Goal: Task Accomplishment & Management: Manage account settings

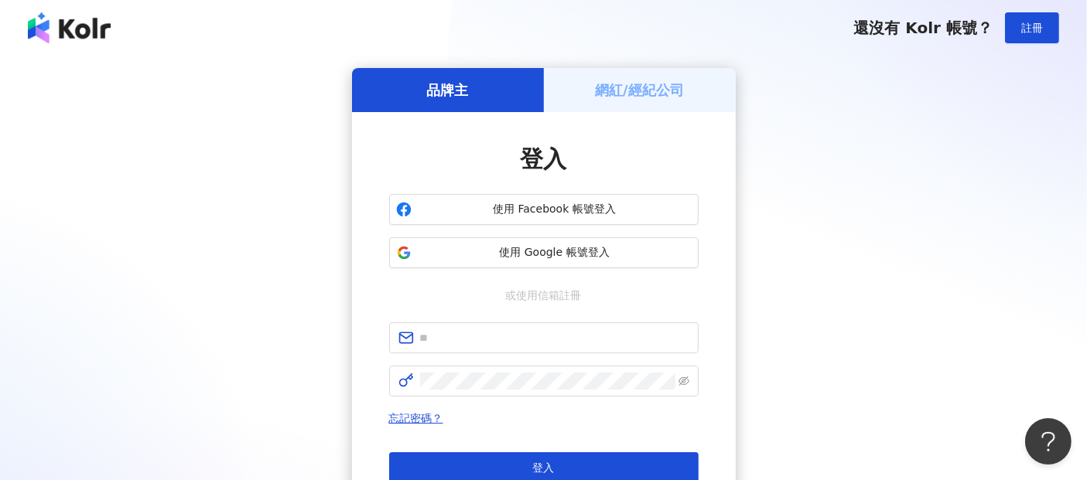
click at [654, 97] on h5 "網紅/經紀公司" at bounding box center [639, 89] width 89 height 19
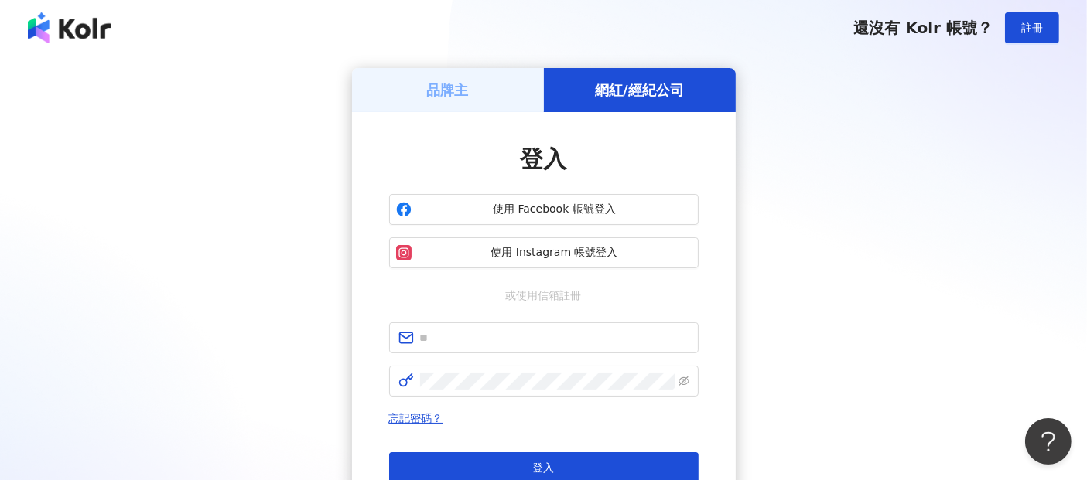
click at [791, 236] on div "品牌主 網紅/經紀公司 登入 使用 Facebook 帳號登入 使用 Instagram 帳號登入 或使用信箱註冊 忘記密碼？ 登入 還沒有 Kolr 帳號？…" at bounding box center [544, 306] width 1050 height 477
drag, startPoint x: 794, startPoint y: 240, endPoint x: 793, endPoint y: 248, distance: 8.5
click at [795, 240] on div "品牌主 網紅/經紀公司 登入 使用 Facebook 帳號登入 使用 Instagram 帳號登入 或使用信箱註冊 忘記密碼？ 登入 還沒有 Kolr 帳號？…" at bounding box center [544, 306] width 1050 height 477
click at [800, 261] on div "品牌主 網紅/經紀公司 登入 使用 Facebook 帳號登入 使用 Instagram 帳號登入 或使用信箱註冊 忘記密碼？ 登入 還沒有 Kolr 帳號？…" at bounding box center [544, 306] width 1050 height 477
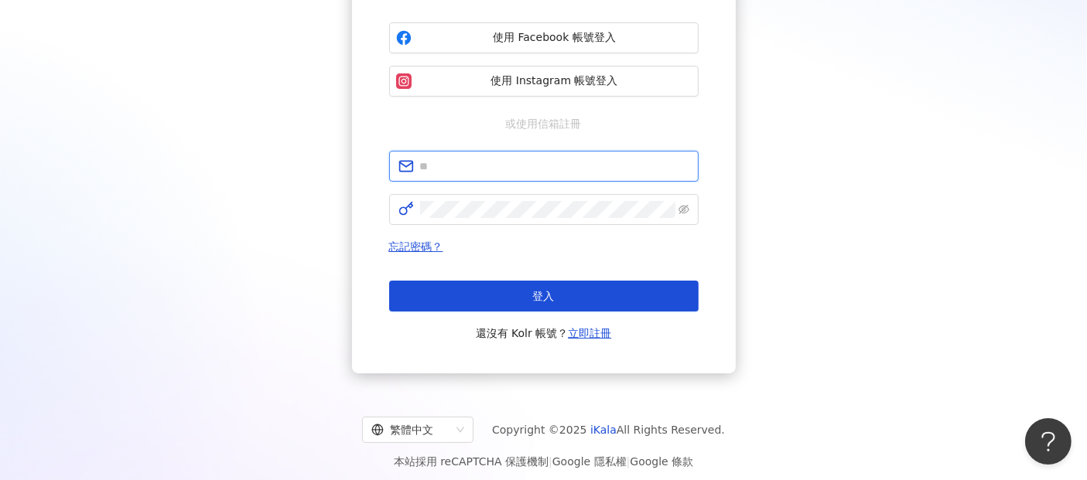
click at [512, 165] on input "text" at bounding box center [554, 166] width 269 height 17
type input "**********"
click button "登入" at bounding box center [543, 296] width 309 height 31
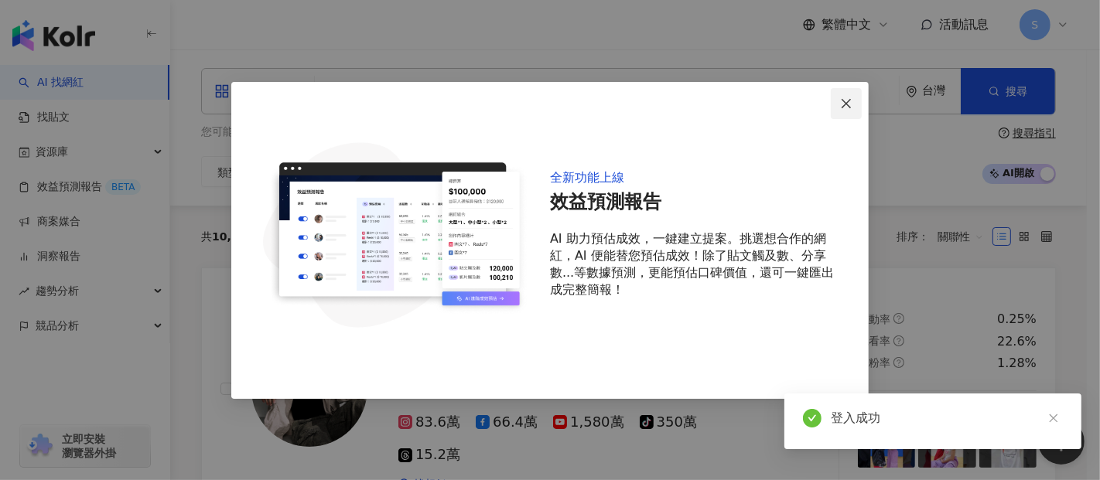
click at [846, 98] on icon "close" at bounding box center [846, 103] width 12 height 12
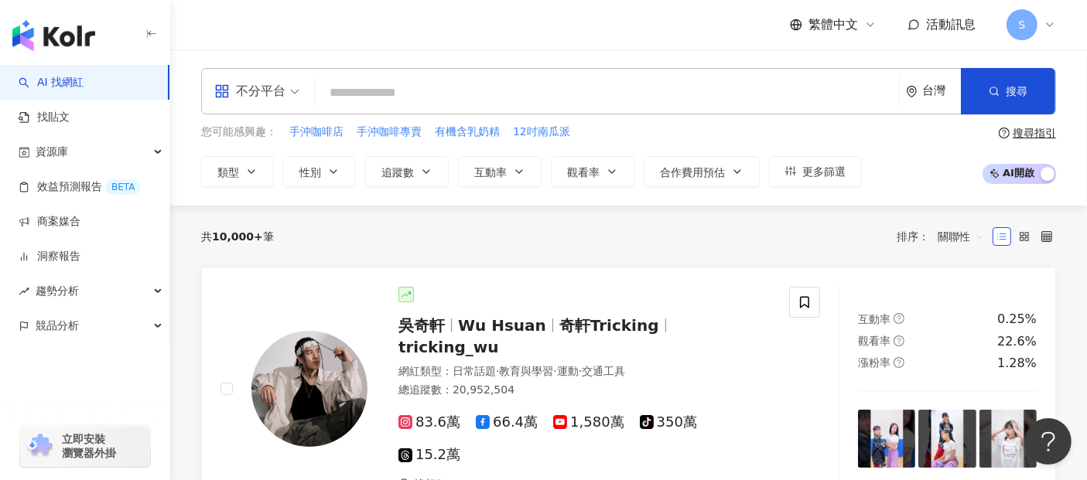
click at [1047, 26] on icon at bounding box center [1050, 25] width 12 height 12
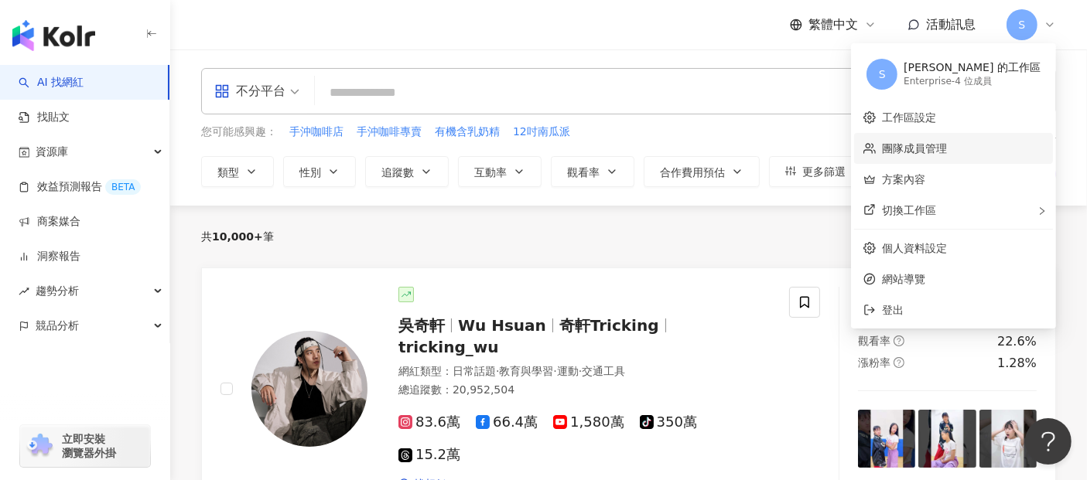
click at [947, 153] on link "團隊成員管理" at bounding box center [914, 148] width 65 height 12
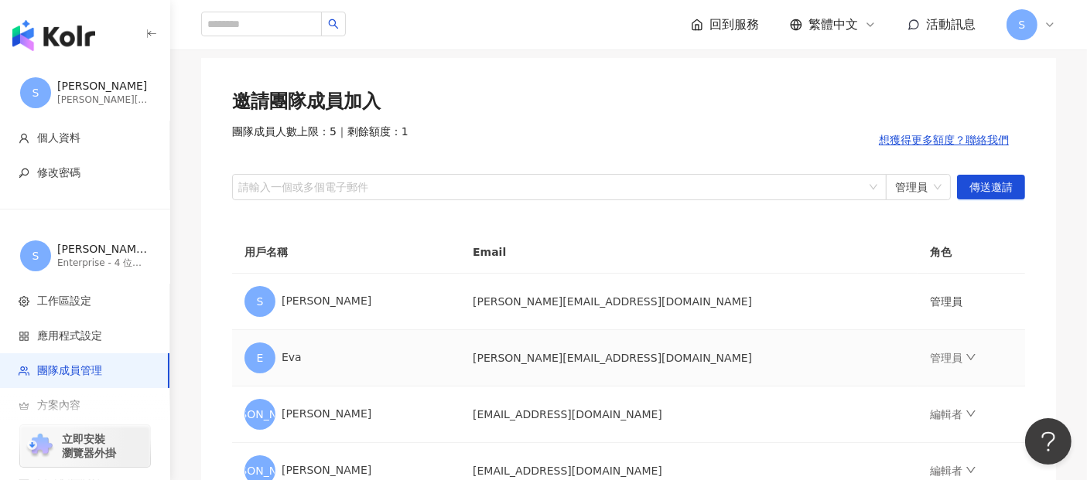
scroll to position [172, 0]
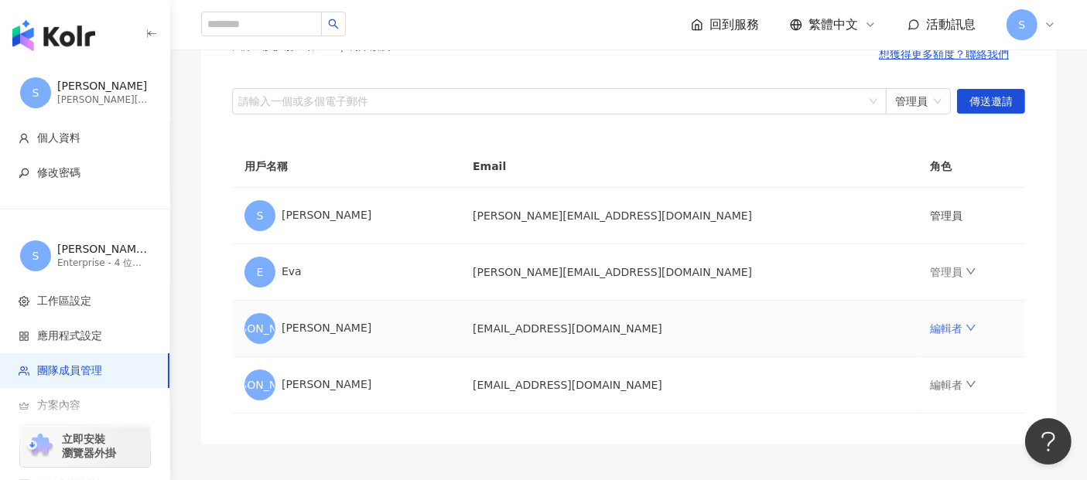
click at [967, 330] on icon "down" at bounding box center [971, 328] width 9 height 6
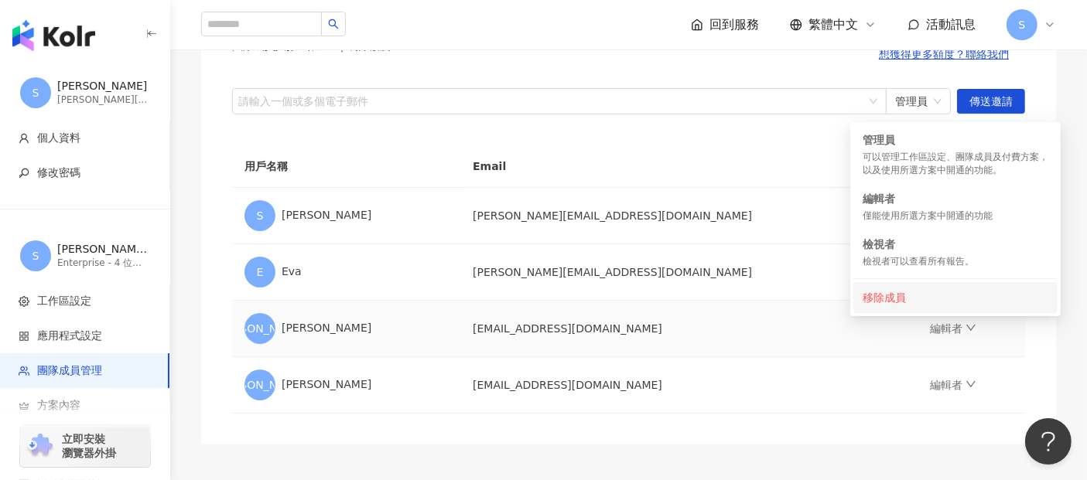
click at [899, 308] on li "移除成員" at bounding box center [955, 297] width 204 height 31
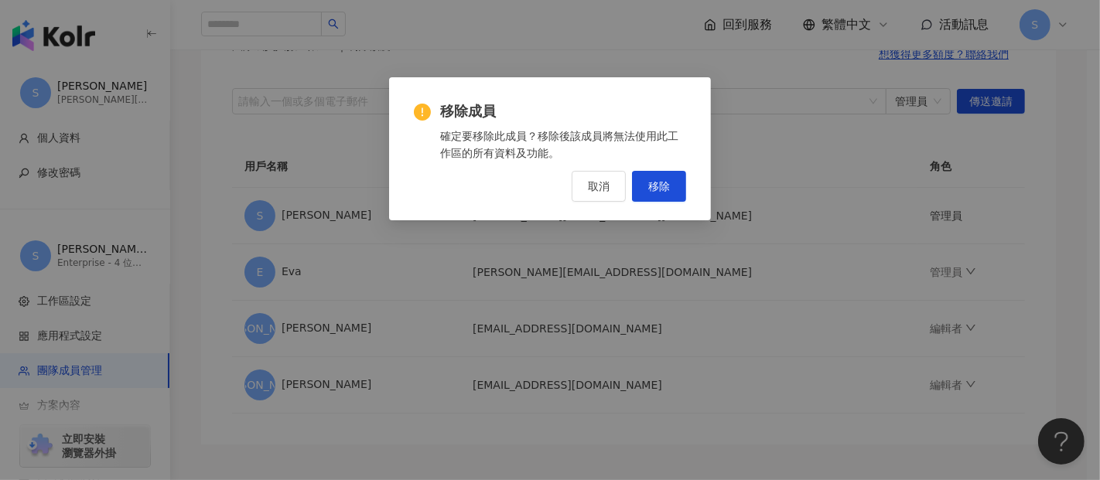
click at [203, 440] on div "移除成員 確定要移除此成員？移除後該成員將無法使用此工作區的所有資料及功能。 取消 移除" at bounding box center [550, 240] width 1100 height 480
click at [588, 192] on button "取消" at bounding box center [599, 186] width 54 height 31
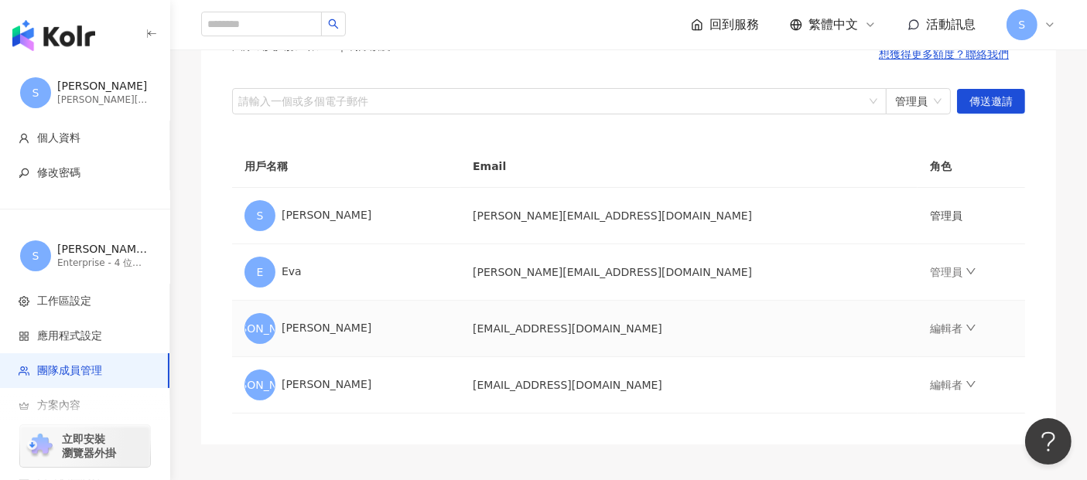
click at [560, 328] on td "[EMAIL_ADDRESS][DOMAIN_NAME]" at bounding box center [688, 329] width 457 height 56
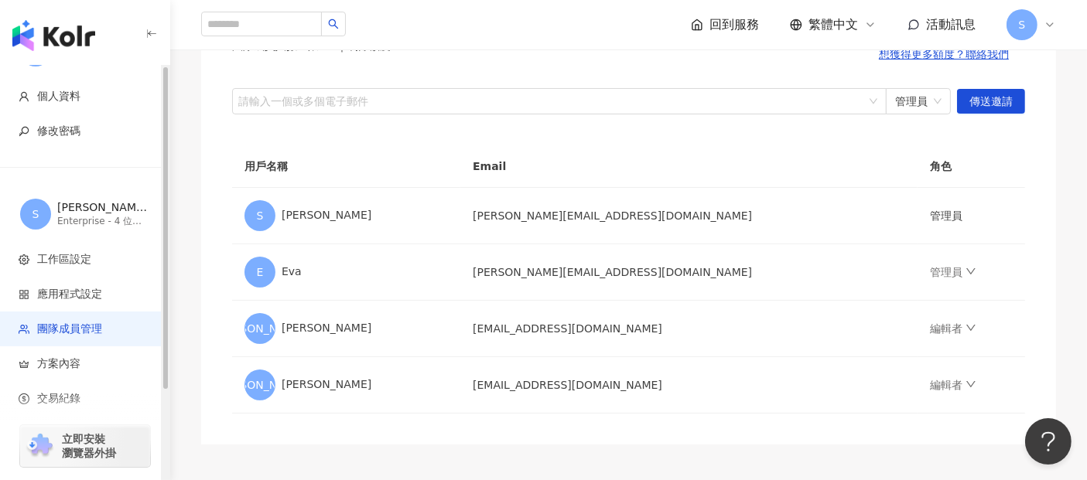
scroll to position [0, 0]
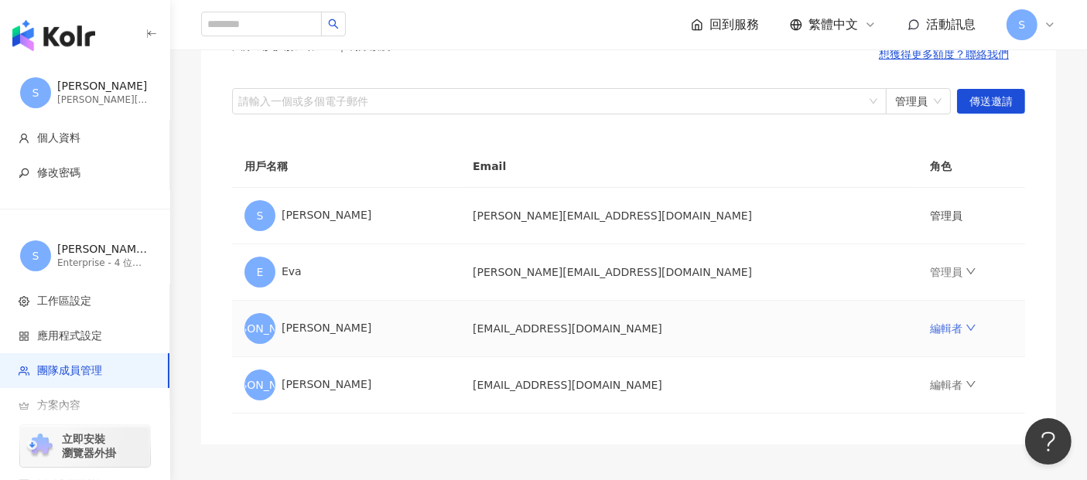
click at [966, 332] on icon "down" at bounding box center [971, 328] width 11 height 11
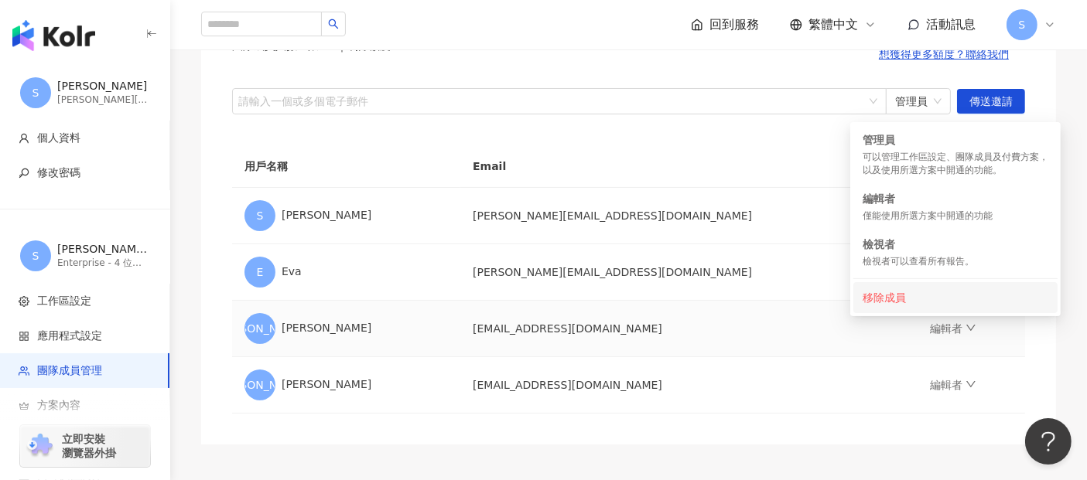
click at [891, 303] on div "移除成員" at bounding box center [956, 297] width 186 height 17
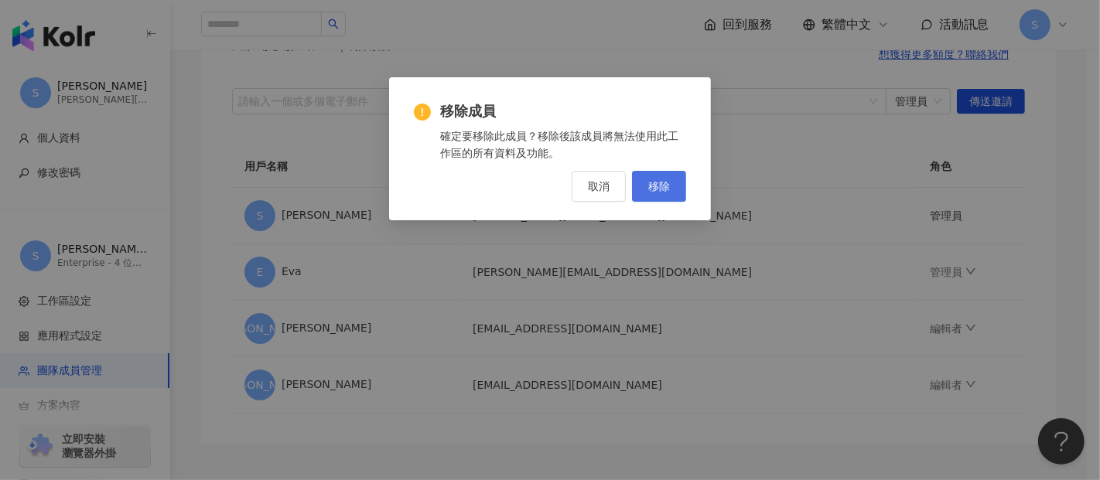
click at [644, 182] on button "移除" at bounding box center [659, 186] width 54 height 31
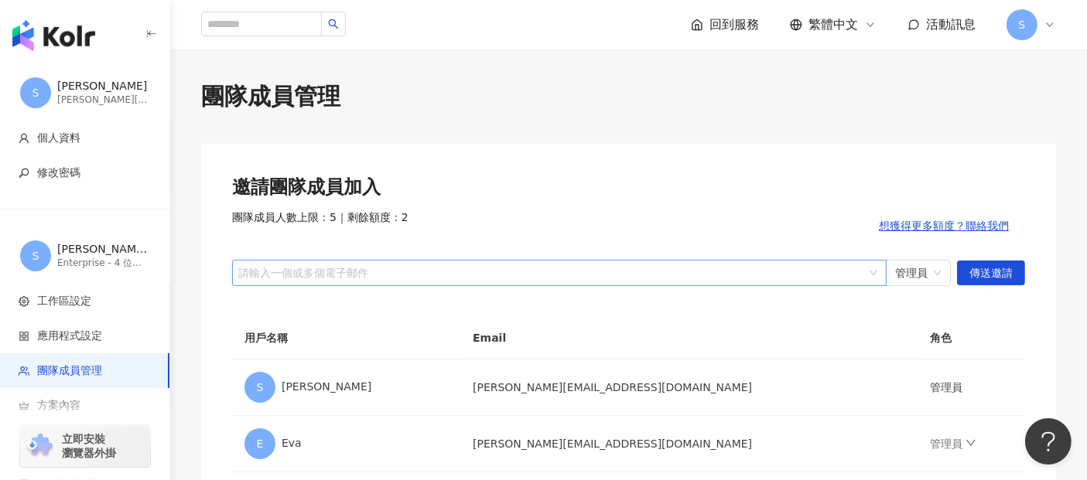
click at [381, 272] on div at bounding box center [551, 273] width 632 height 12
click at [942, 272] on div "管理員" at bounding box center [918, 273] width 65 height 26
type input "**********"
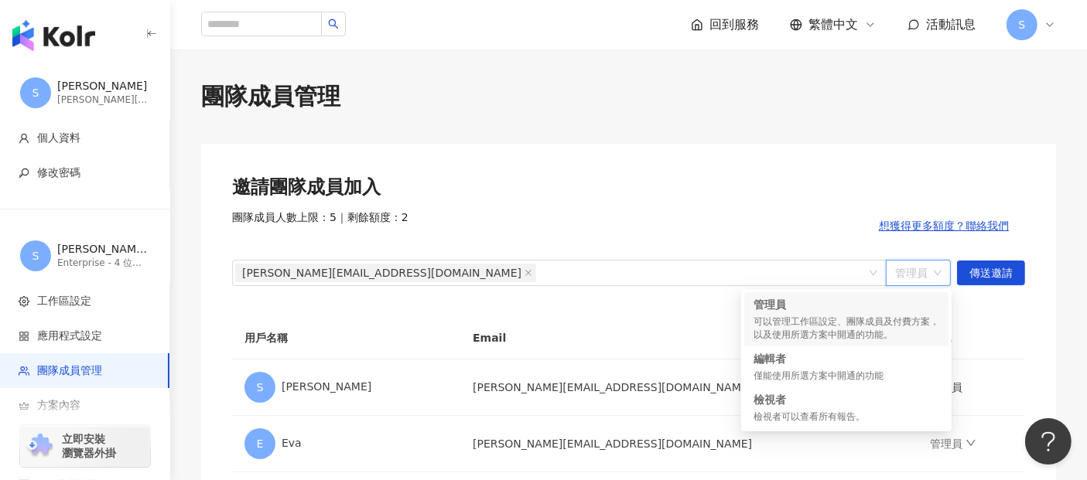
click at [1020, 337] on th "角色" at bounding box center [972, 338] width 108 height 43
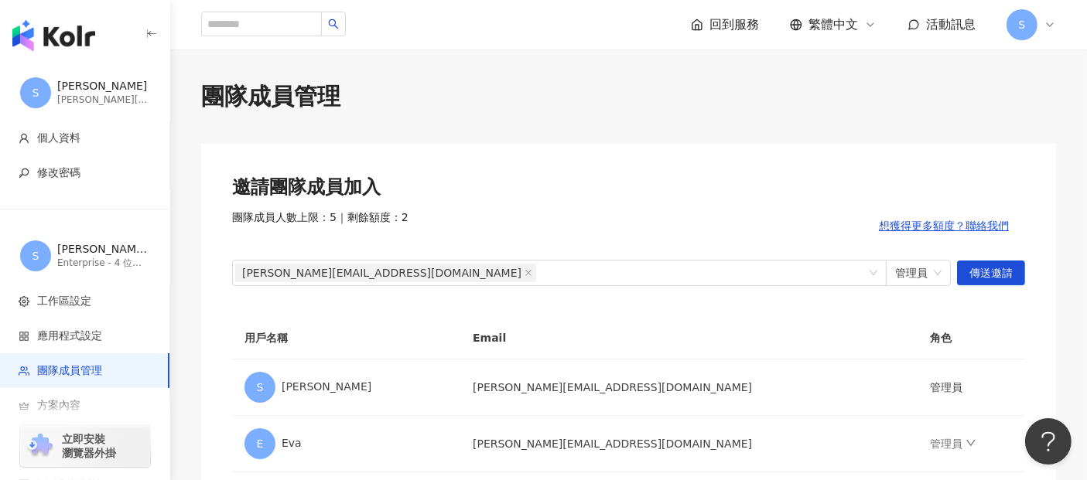
scroll to position [172, 0]
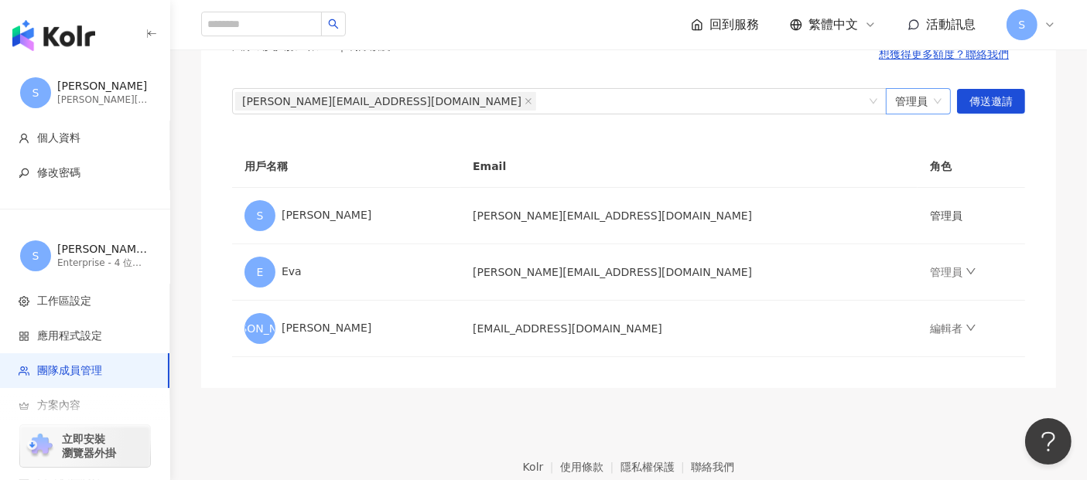
click at [905, 111] on span "管理員" at bounding box center [918, 101] width 46 height 25
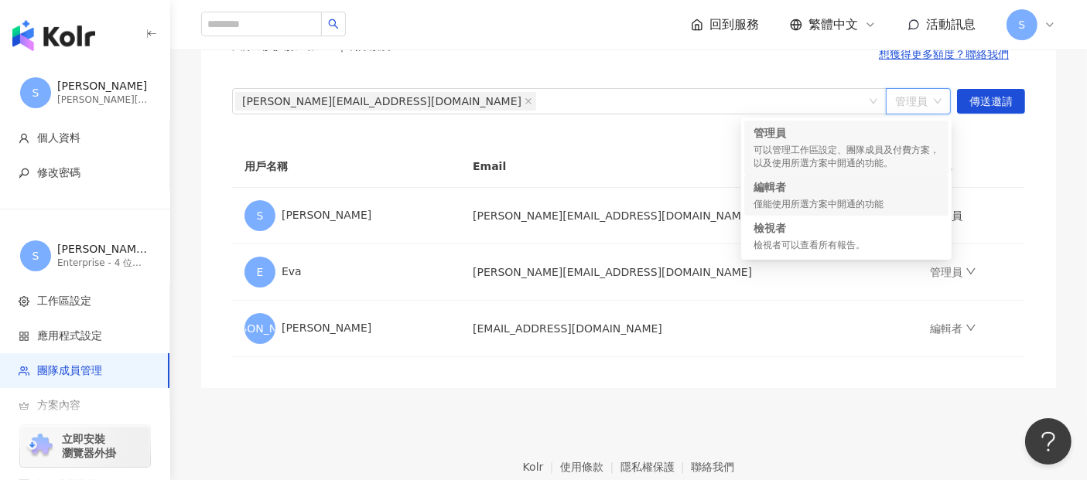
click at [859, 200] on div "僅能使用所選方案中開通的功能" at bounding box center [847, 204] width 186 height 13
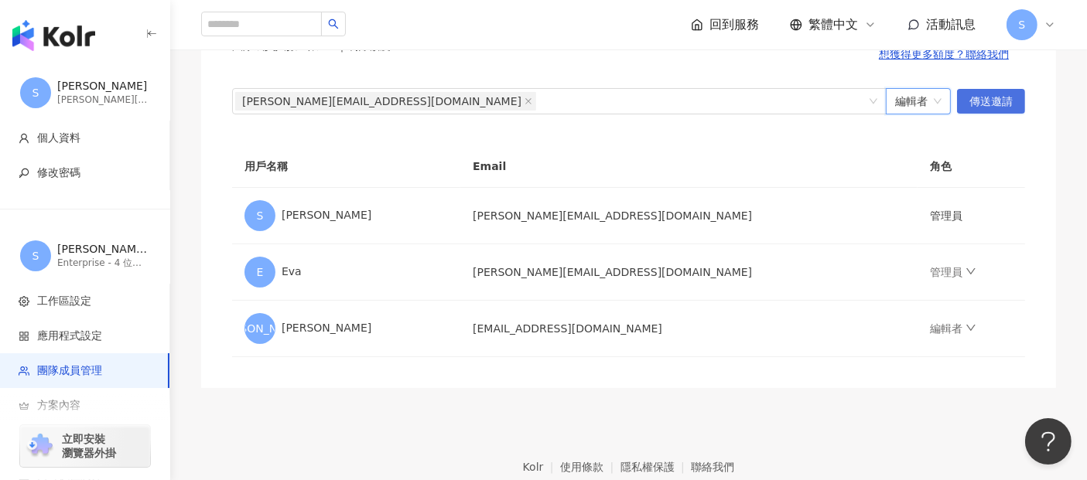
click at [988, 100] on span "傳送邀請" at bounding box center [990, 102] width 43 height 25
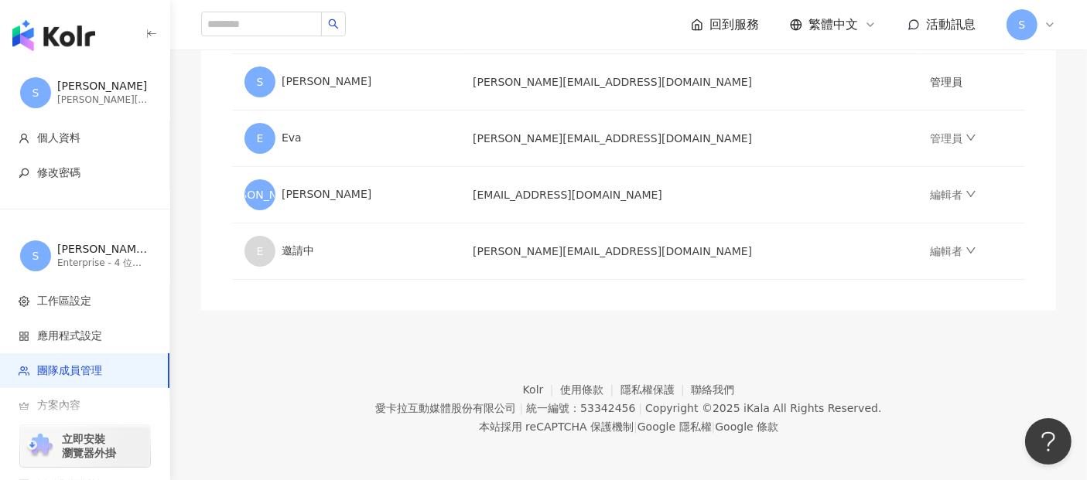
scroll to position [0, 0]
